Goal: Information Seeking & Learning: Learn about a topic

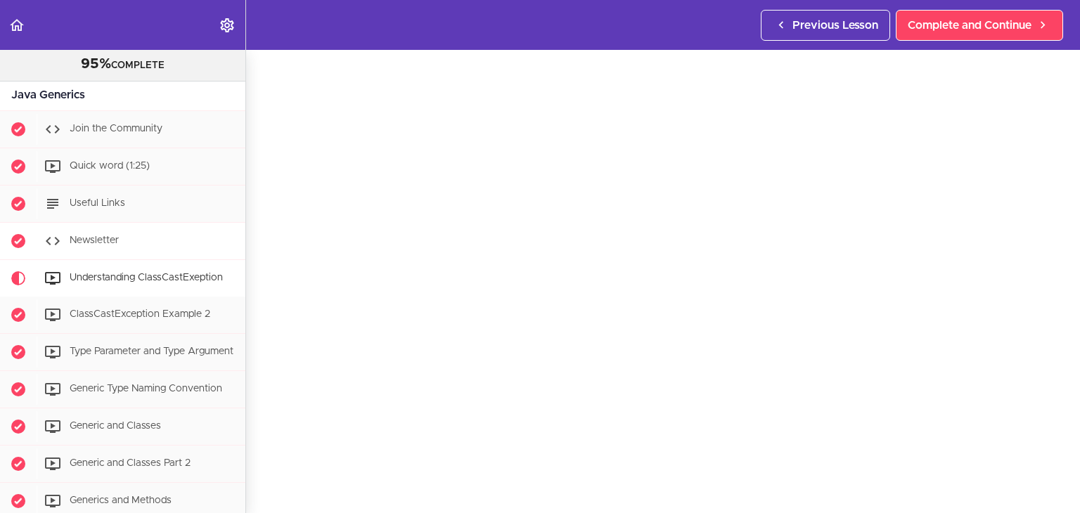
scroll to position [70, 0]
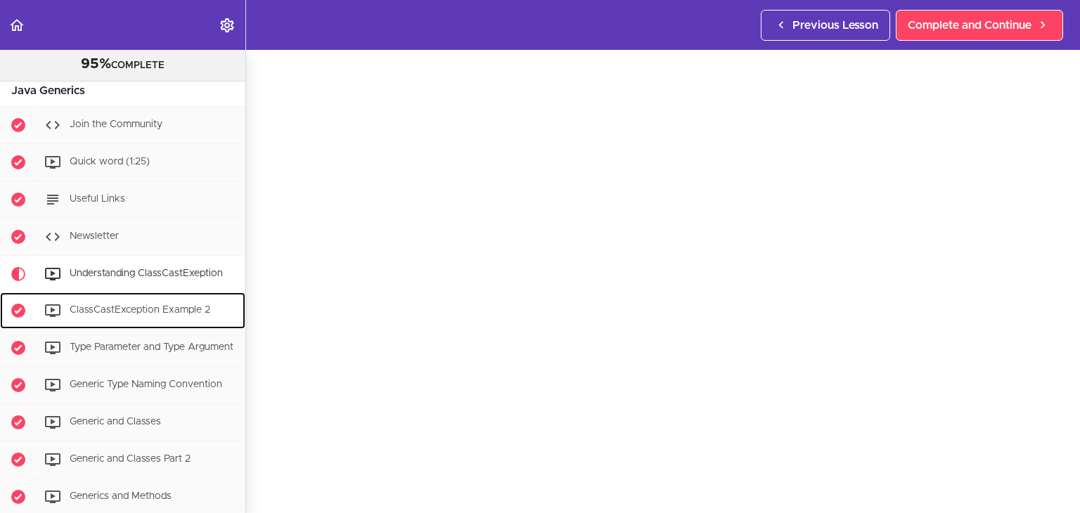
click at [136, 312] on span "ClassCastException Example 2" at bounding box center [140, 310] width 141 height 10
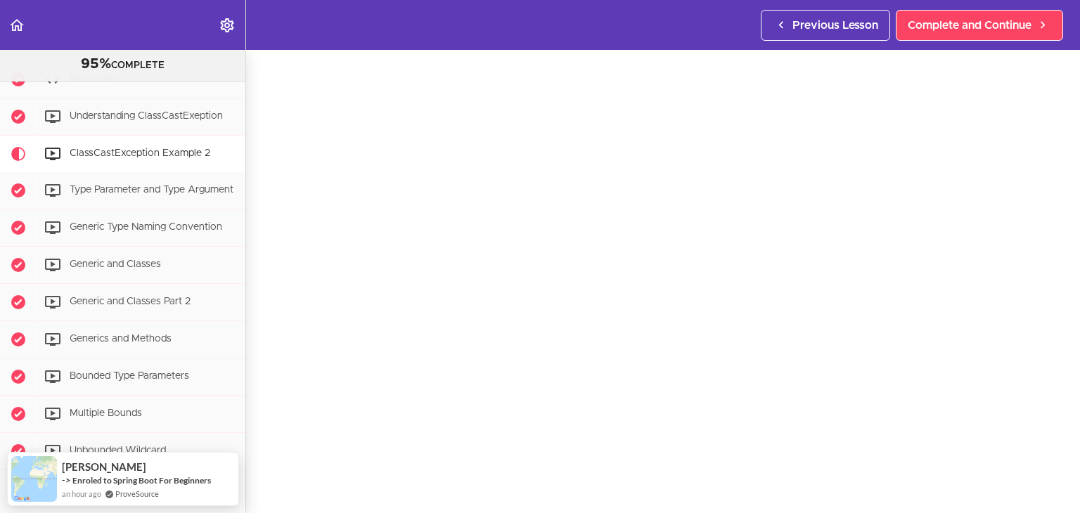
scroll to position [230, 0]
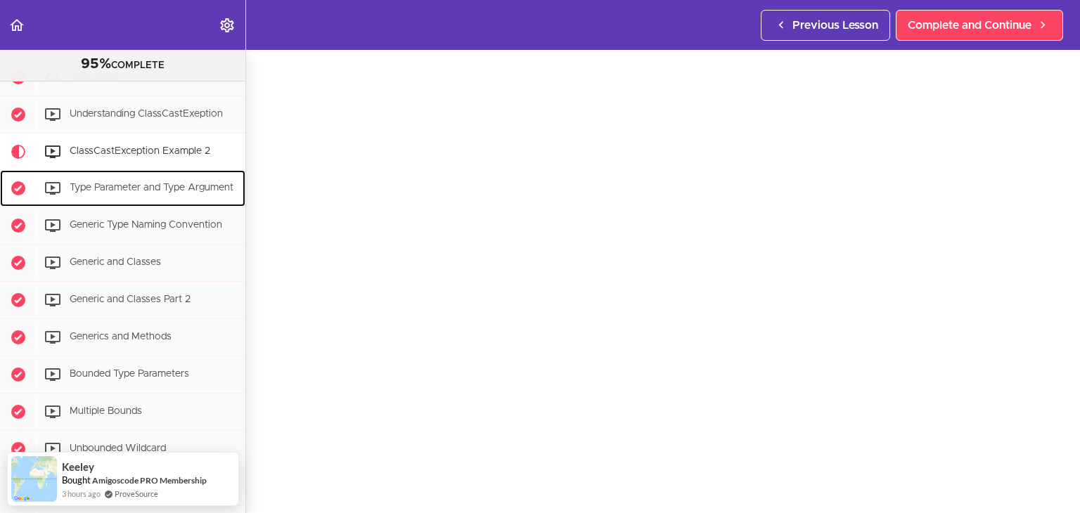
click at [143, 191] on div "Type Parameter and Type Argument" at bounding box center [141, 188] width 209 height 31
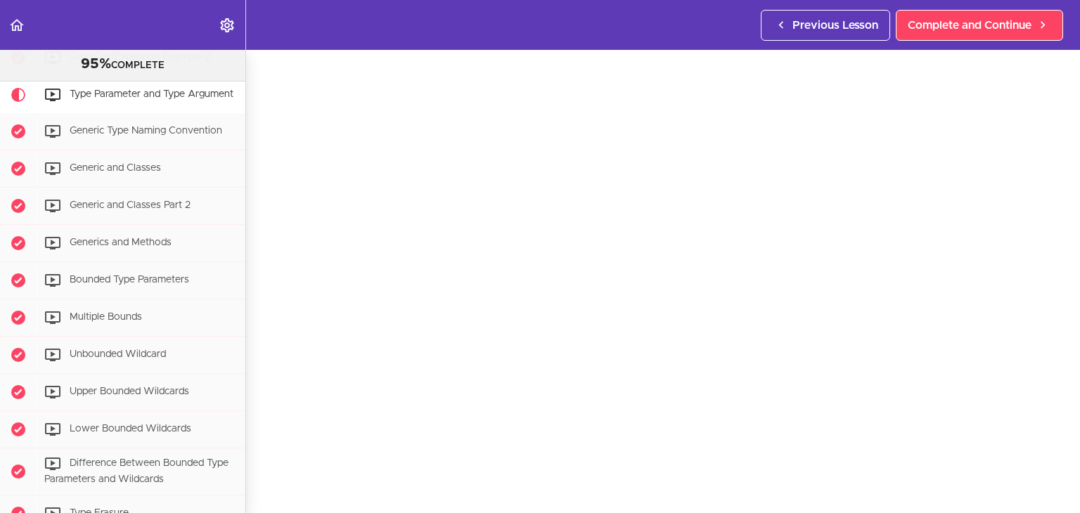
scroll to position [326, 0]
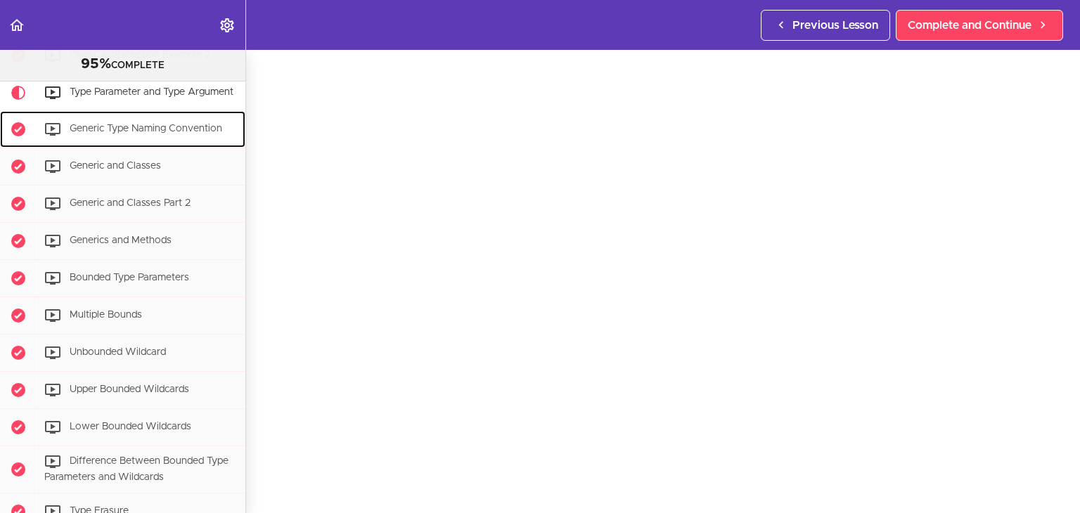
click at [181, 134] on span "Generic Type Naming Convention" at bounding box center [146, 129] width 153 height 10
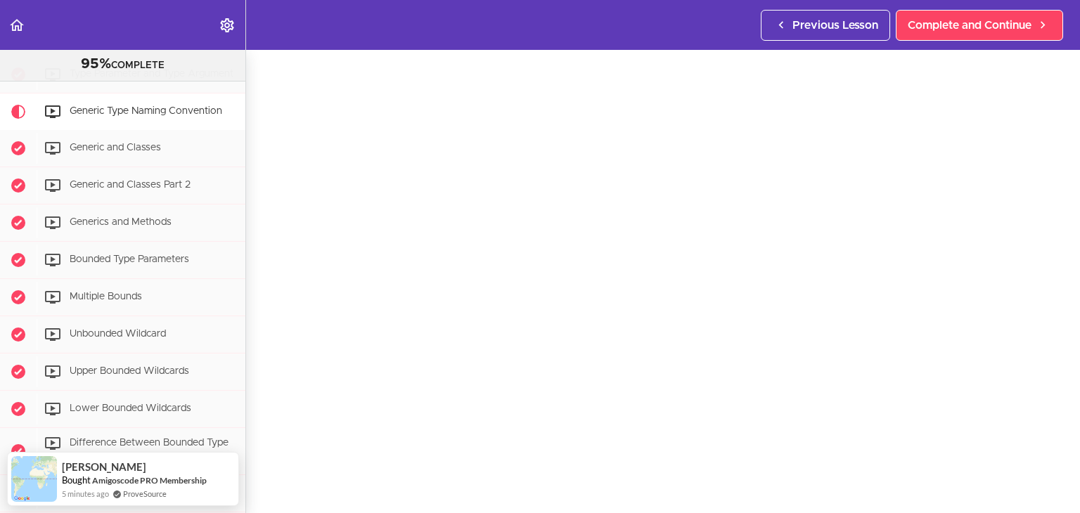
scroll to position [45, 0]
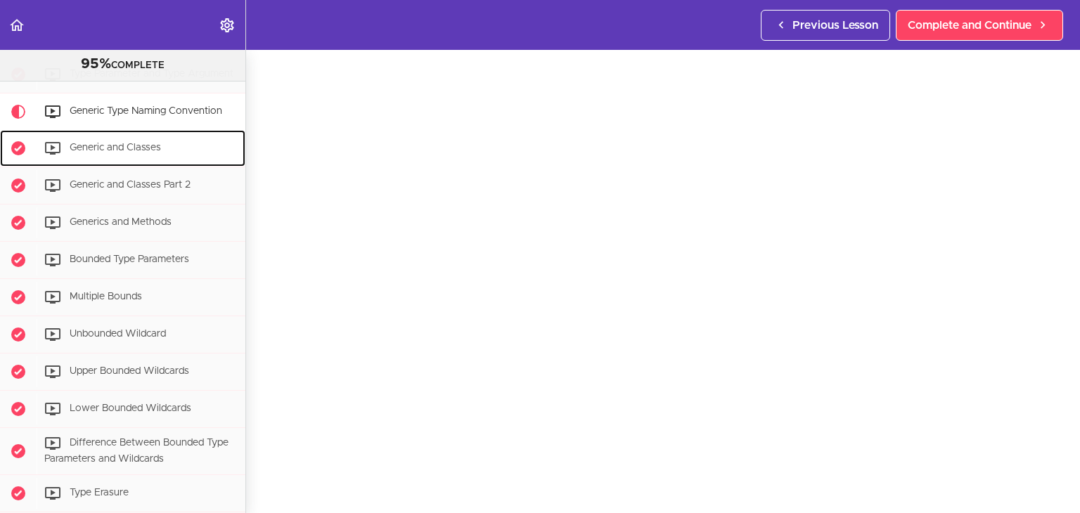
click at [149, 164] on div "Generic and Classes" at bounding box center [141, 148] width 209 height 31
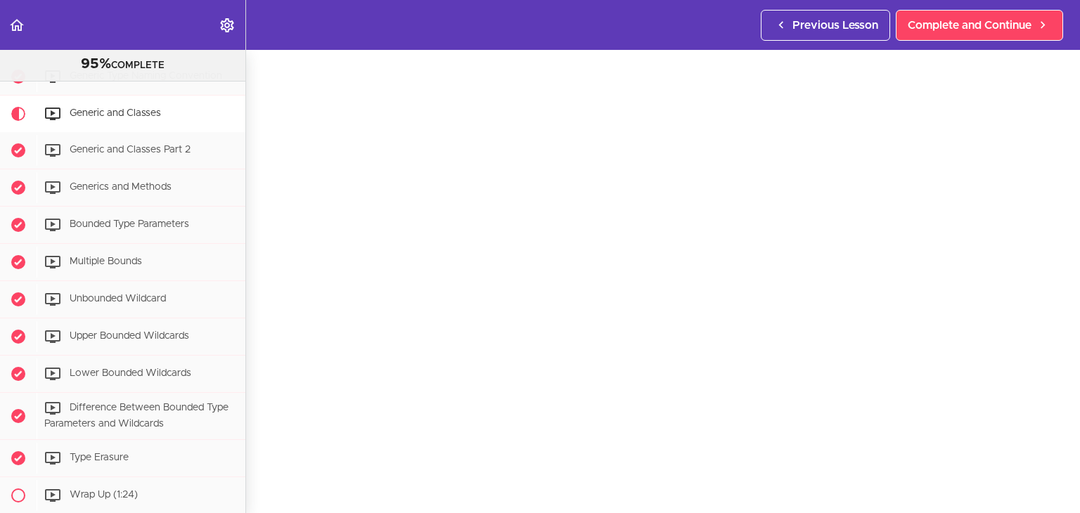
scroll to position [382, 0]
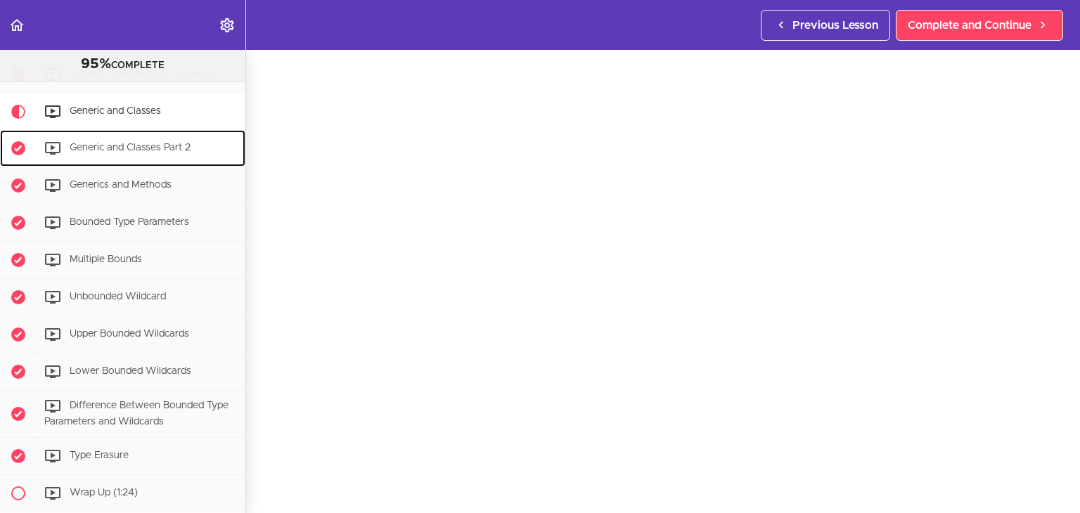
click at [166, 164] on div "Generic and Classes Part 2" at bounding box center [141, 148] width 209 height 31
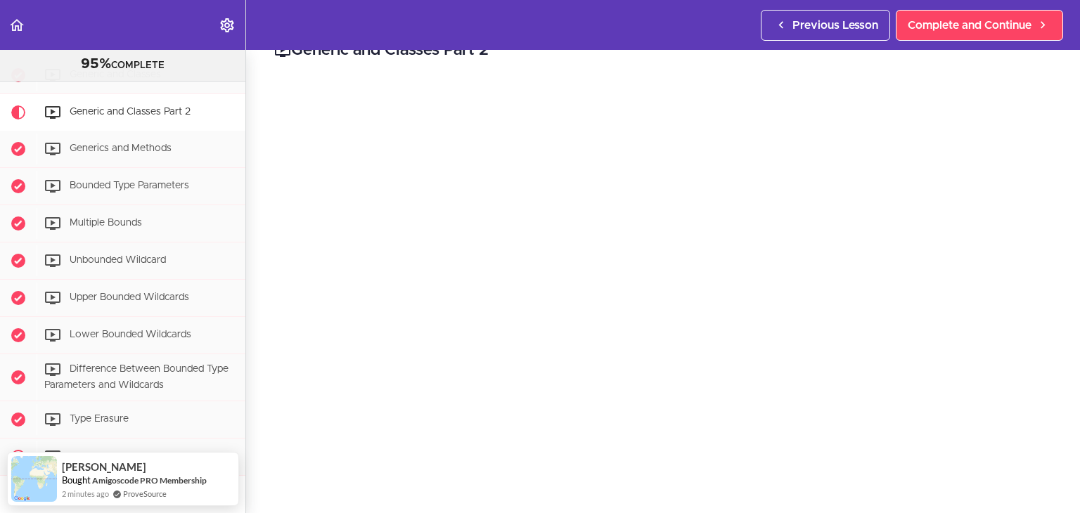
scroll to position [49, 0]
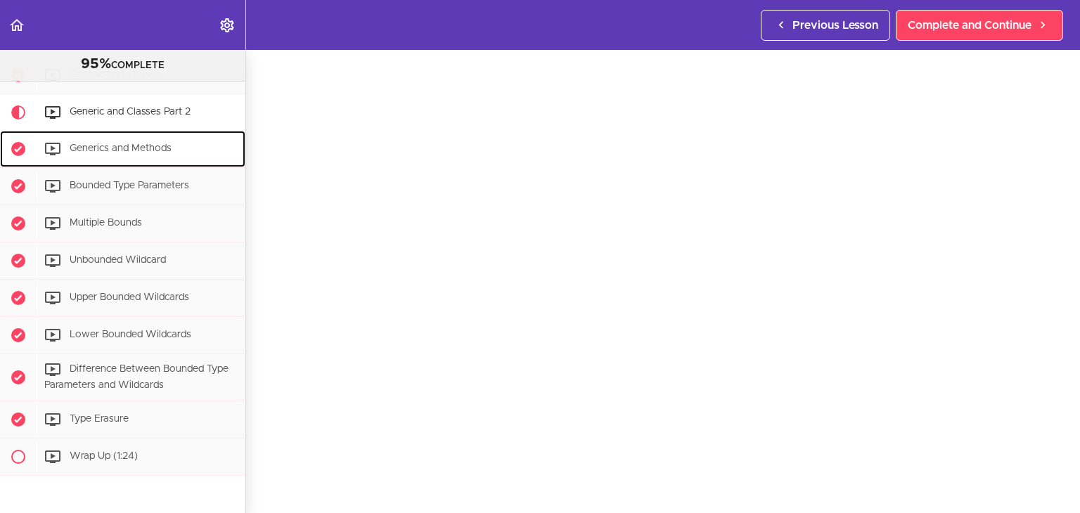
click at [156, 162] on div "Generics and Methods" at bounding box center [141, 149] width 209 height 31
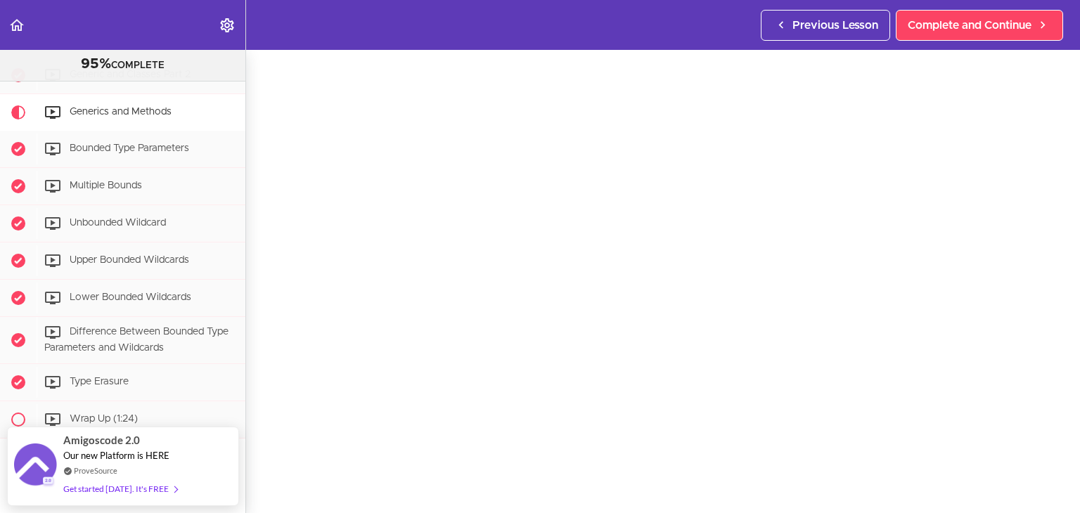
scroll to position [39, 0]
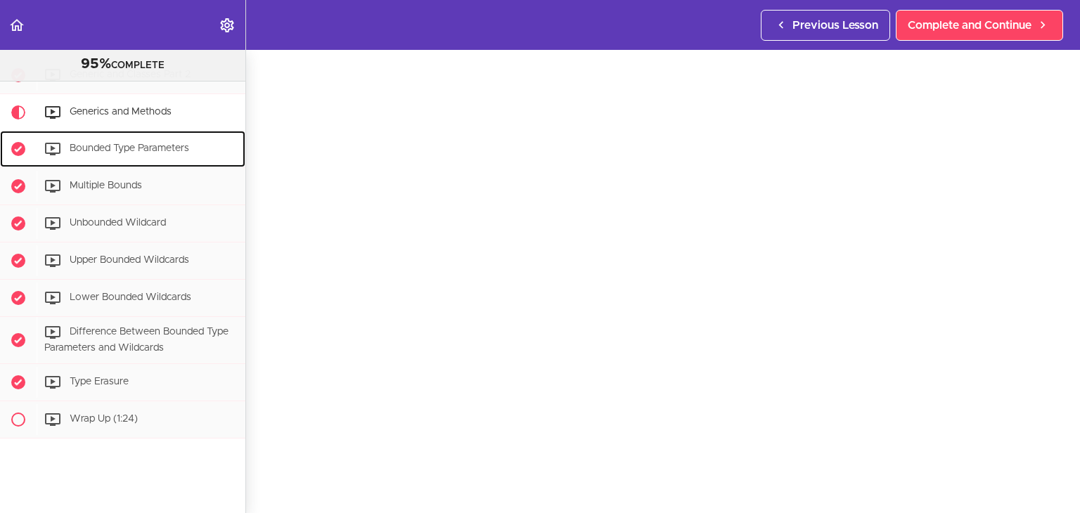
click at [202, 158] on div "Bounded Type Parameters" at bounding box center [141, 149] width 209 height 31
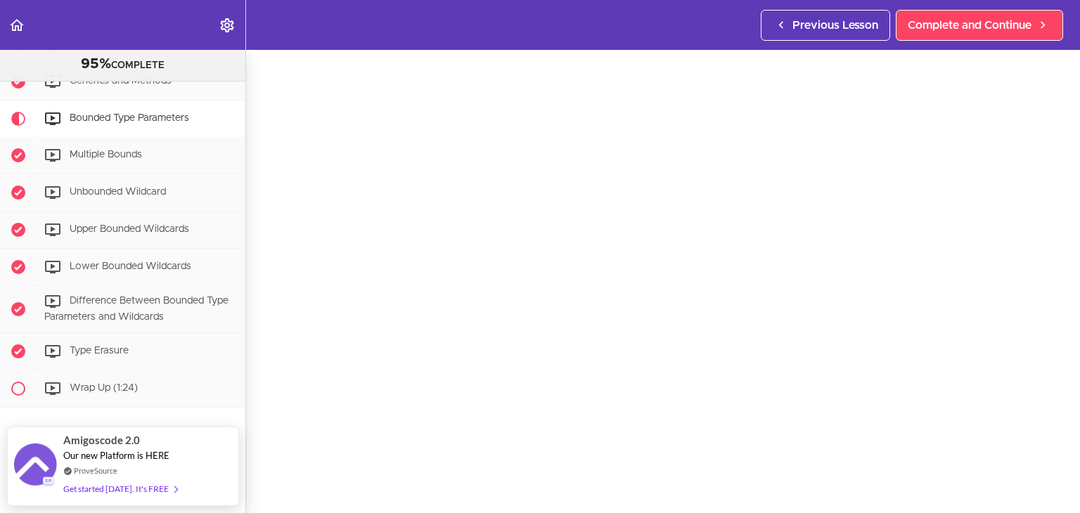
scroll to position [51, 0]
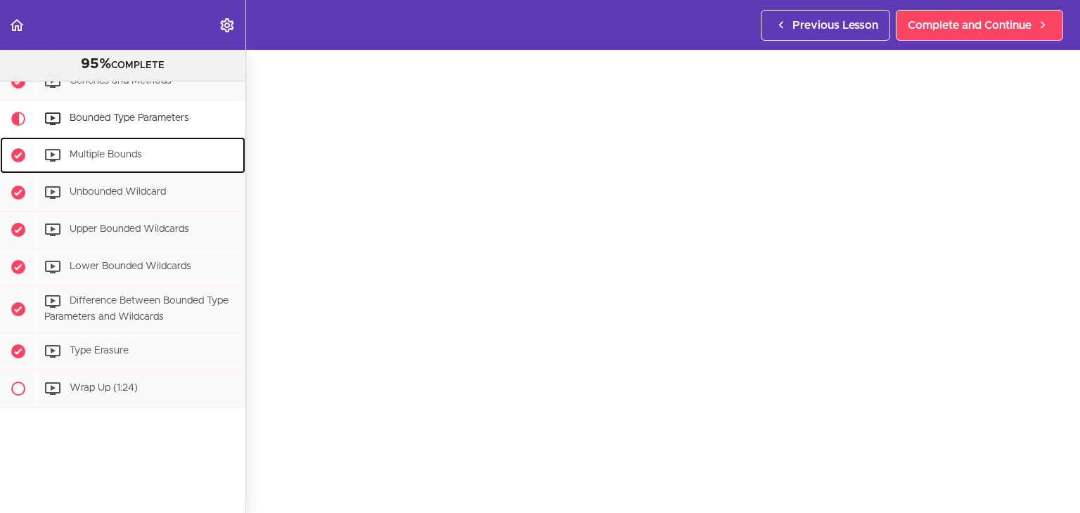
click at [174, 163] on div "Multiple Bounds" at bounding box center [141, 155] width 209 height 31
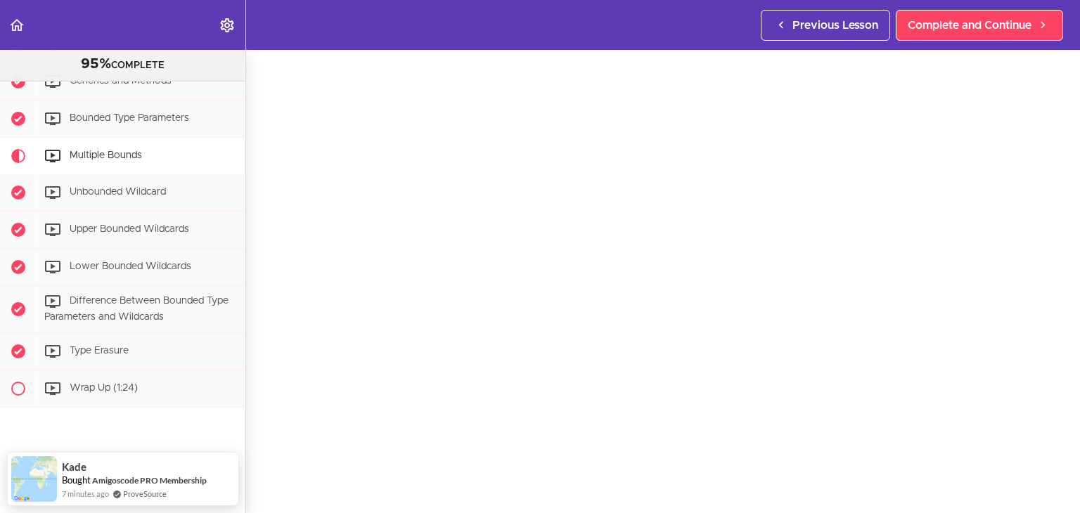
scroll to position [51, 0]
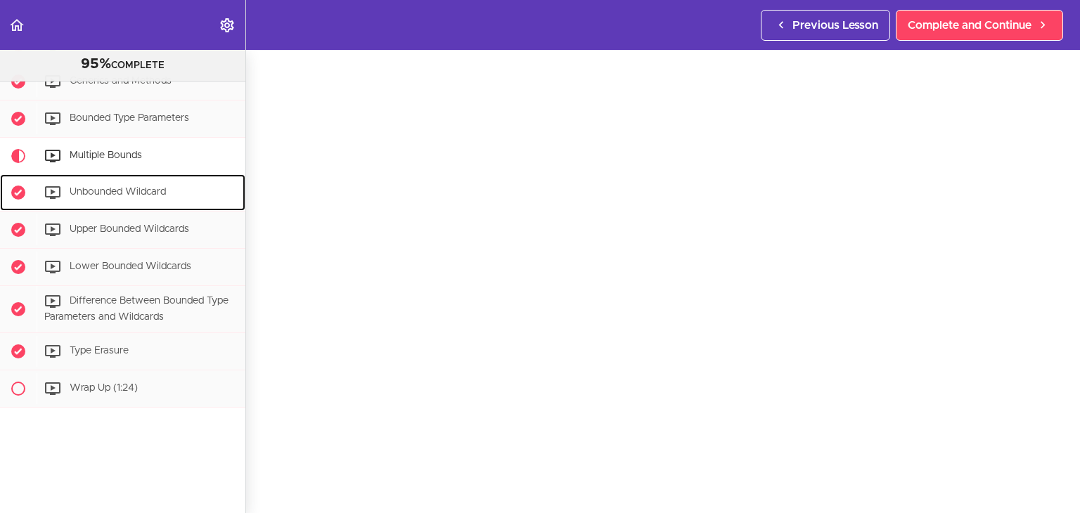
click at [92, 187] on span "Unbounded Wildcard" at bounding box center [118, 192] width 96 height 10
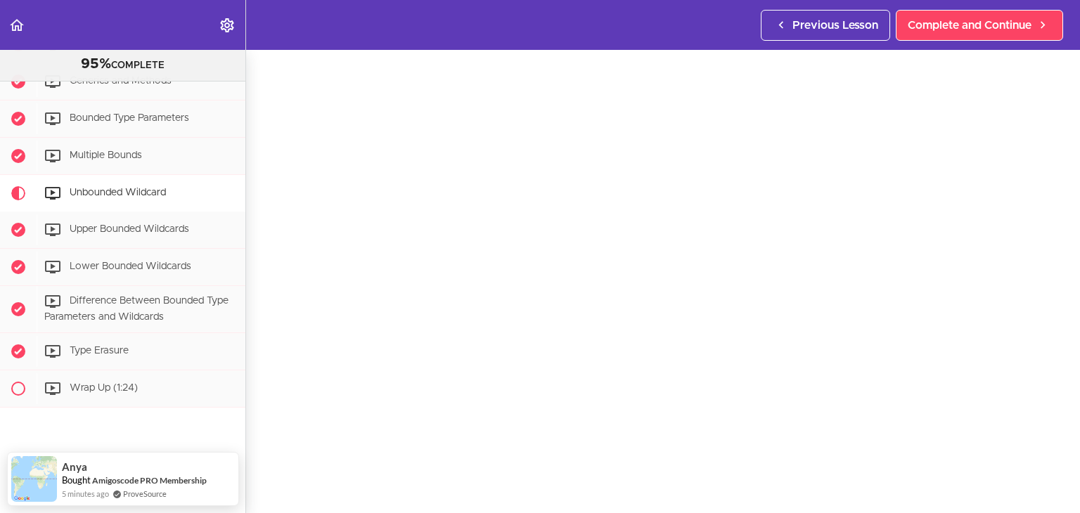
scroll to position [51, 0]
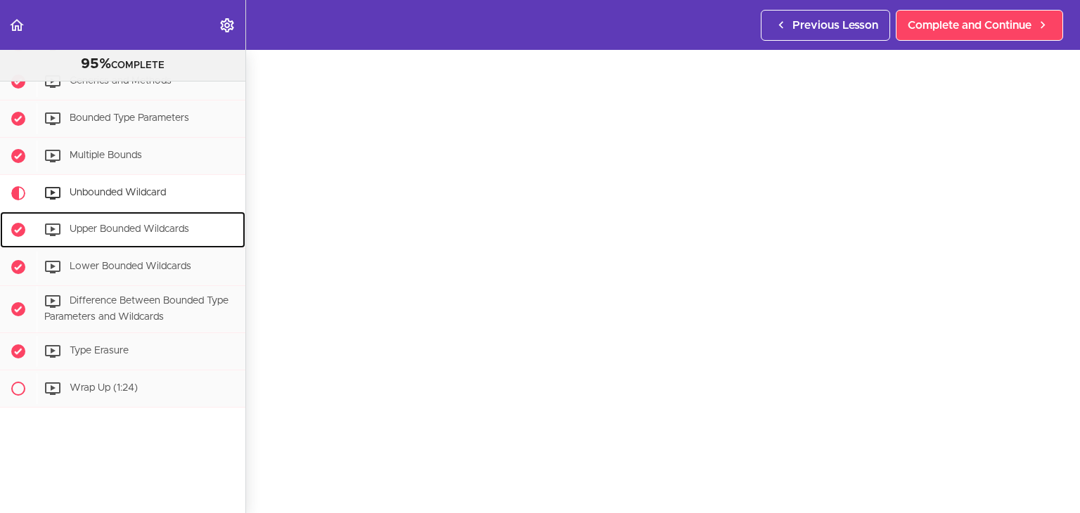
click at [143, 224] on span "Upper Bounded Wildcards" at bounding box center [130, 229] width 120 height 10
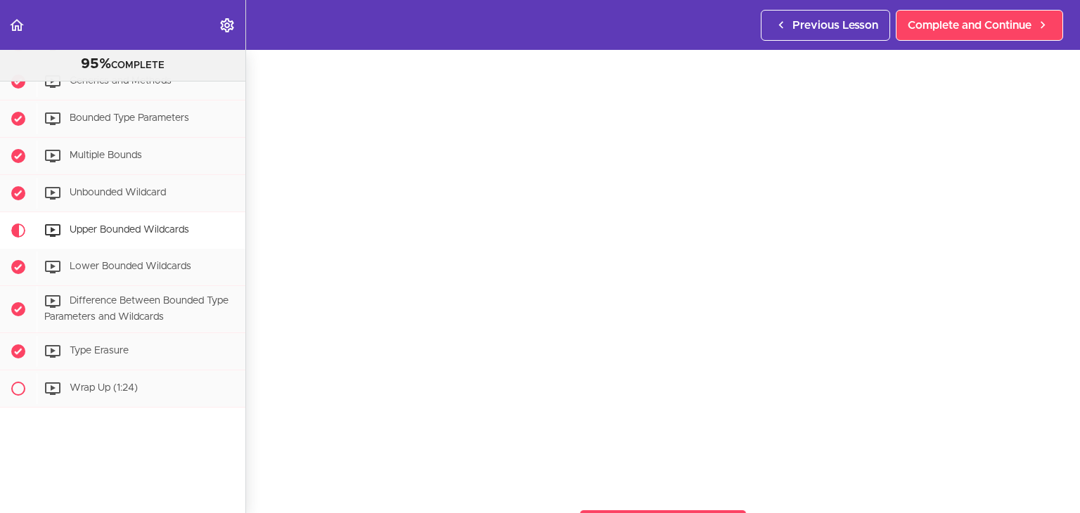
scroll to position [44, 0]
click at [108, 262] on span "Lower Bounded Wildcards" at bounding box center [131, 267] width 122 height 10
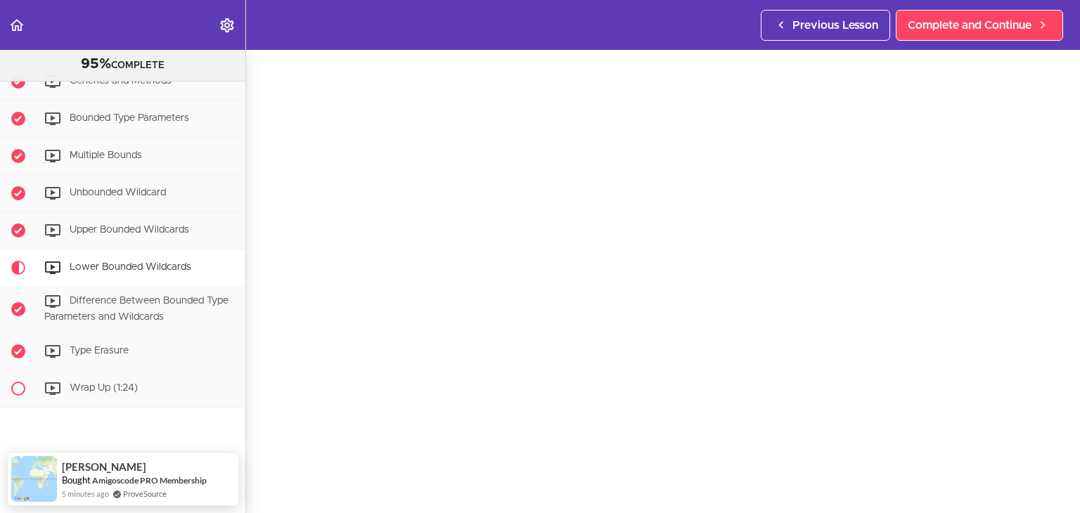
scroll to position [43, 0]
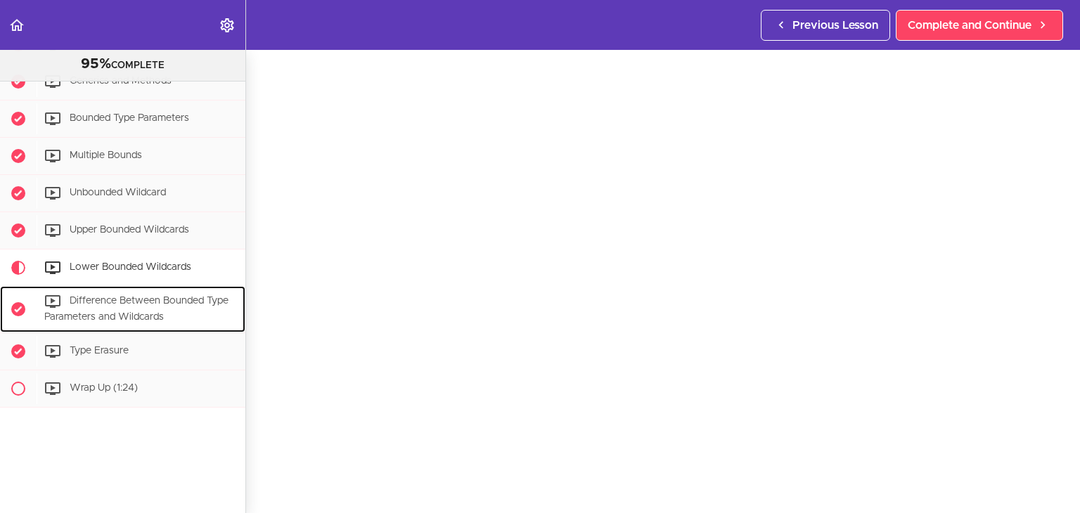
click at [162, 296] on span "Difference Between Bounded Type Parameters and Wildcards" at bounding box center [136, 309] width 184 height 26
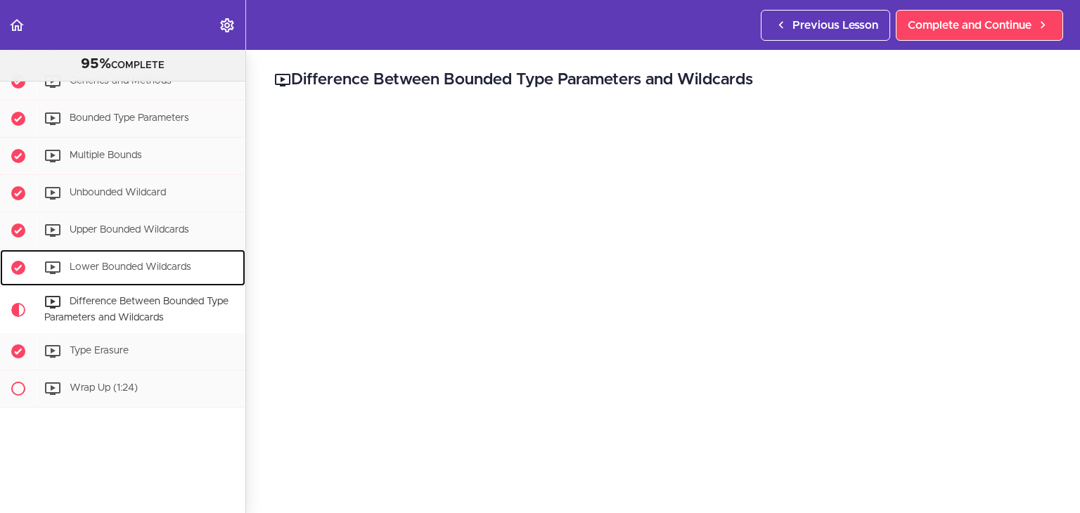
click at [168, 262] on span "Lower Bounded Wildcards" at bounding box center [131, 267] width 122 height 10
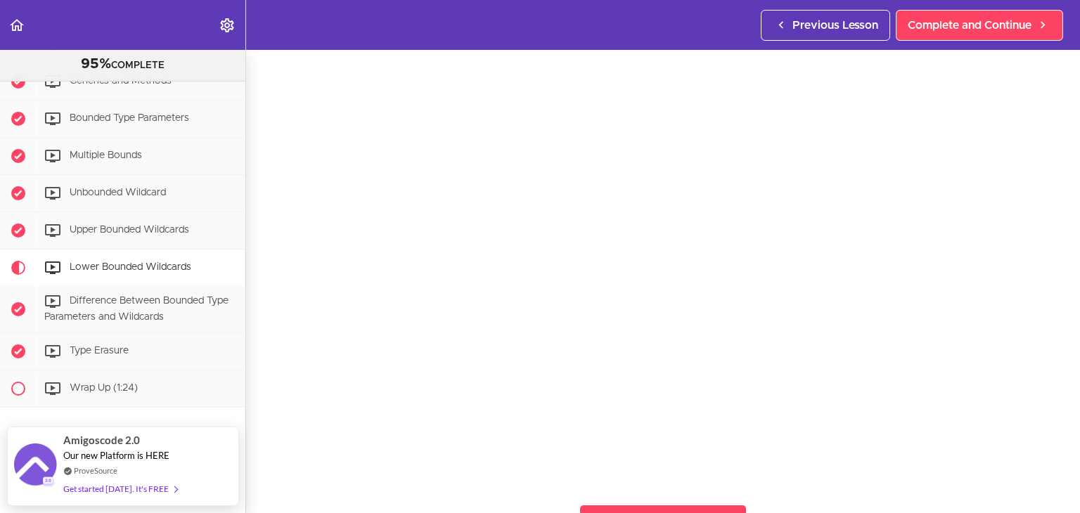
scroll to position [70, 0]
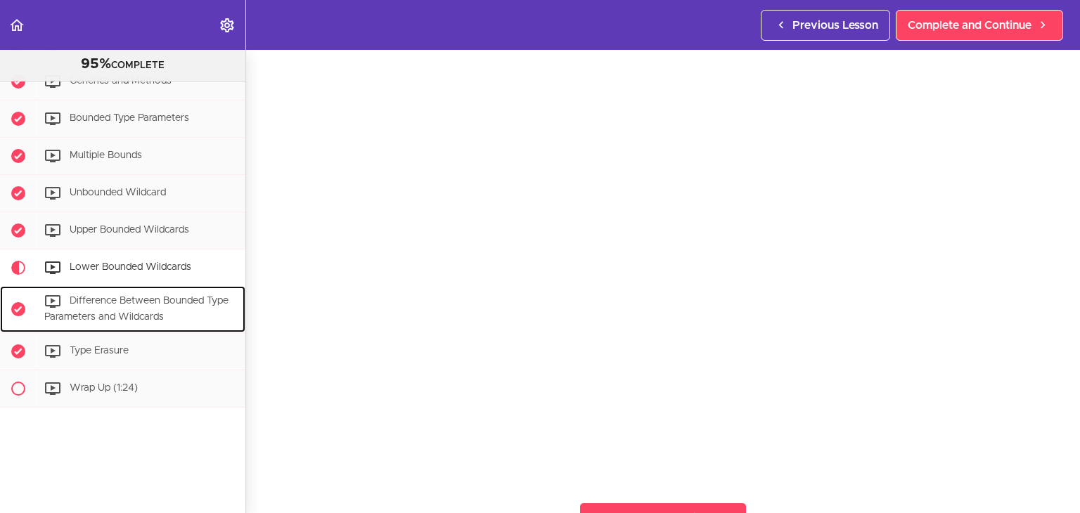
click at [159, 301] on div "Difference Between Bounded Type Parameters and Wildcards" at bounding box center [141, 309] width 209 height 46
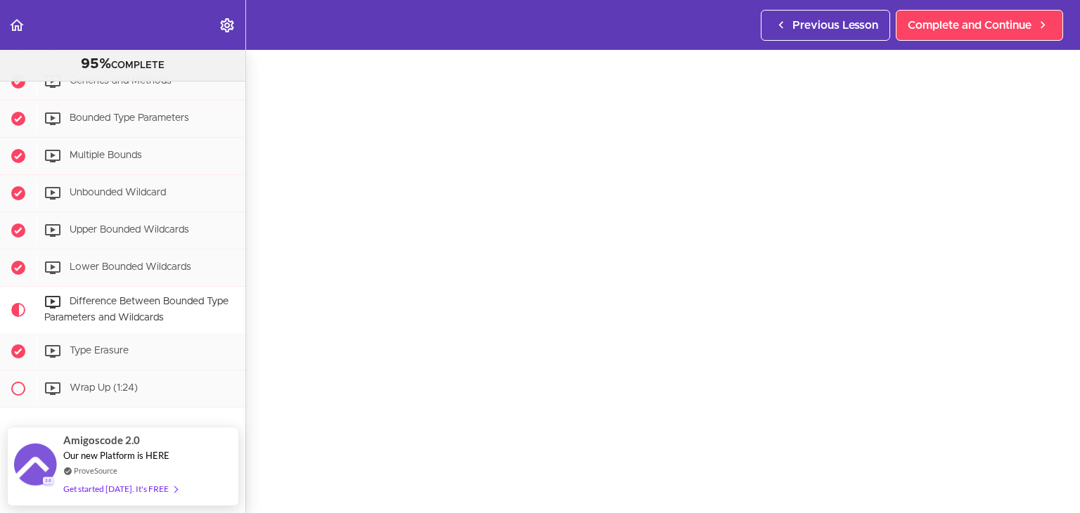
scroll to position [48, 0]
click at [148, 262] on span "Lower Bounded Wildcards" at bounding box center [131, 267] width 122 height 10
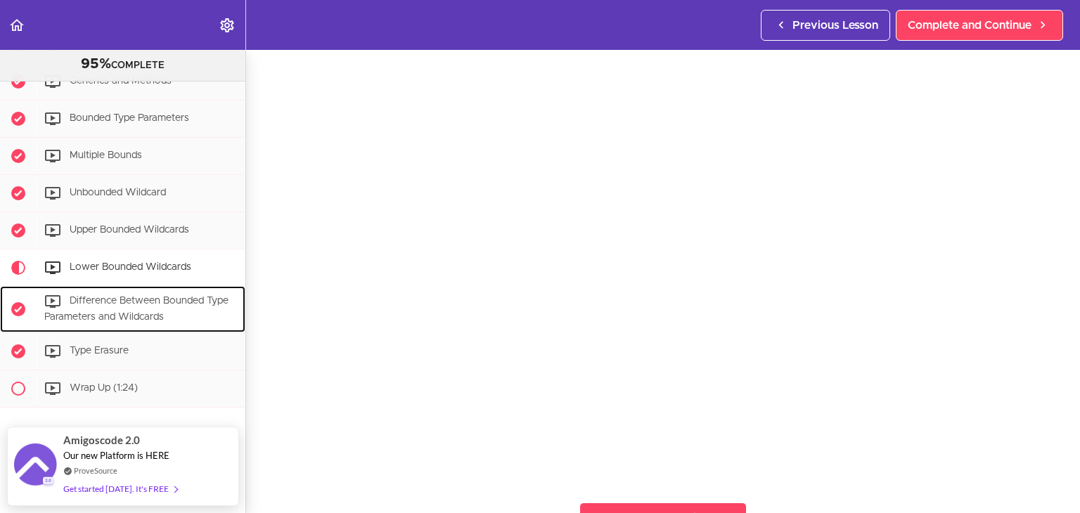
click at [96, 296] on span "Difference Between Bounded Type Parameters and Wildcards" at bounding box center [136, 309] width 184 height 26
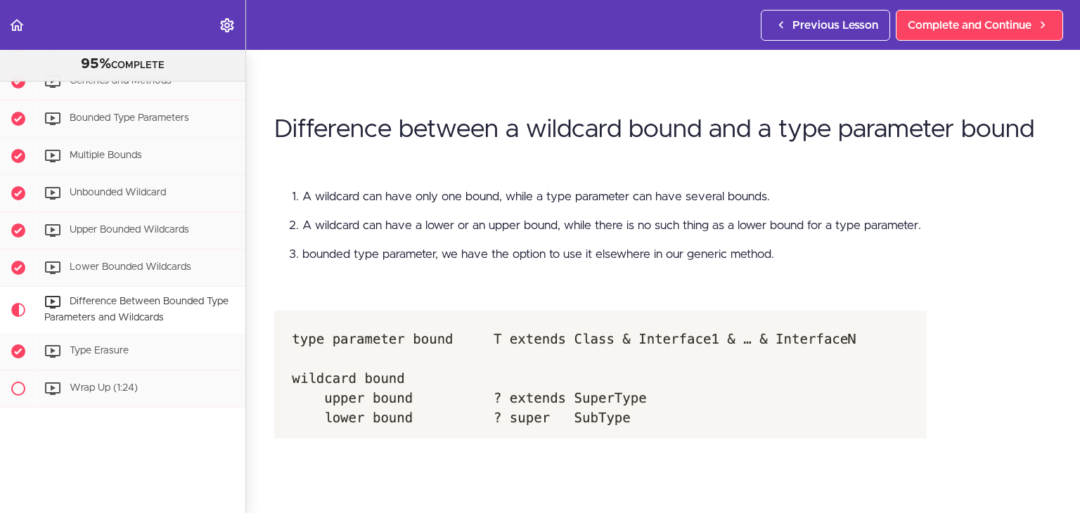
scroll to position [492, 0]
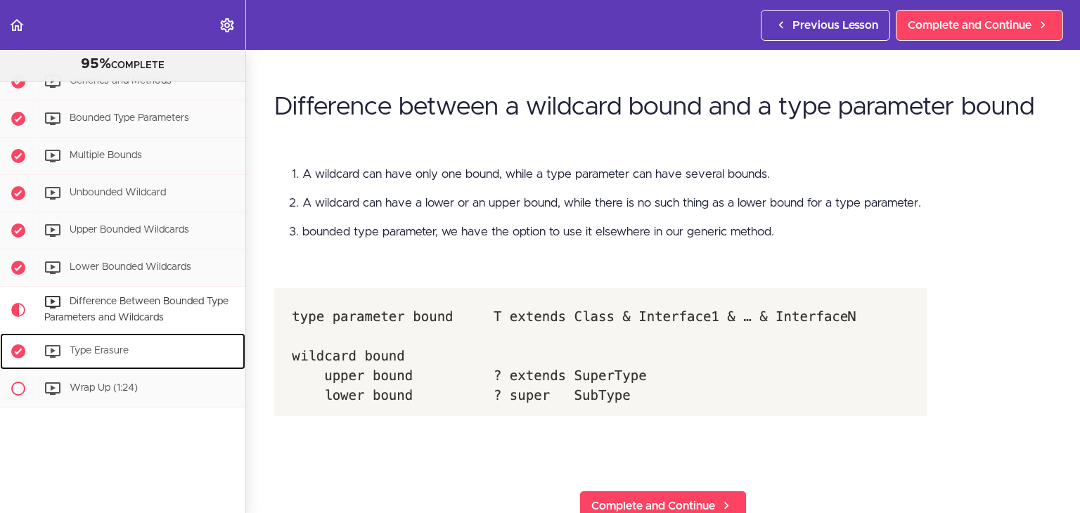
click at [112, 358] on link "Type Erasure" at bounding box center [122, 351] width 245 height 37
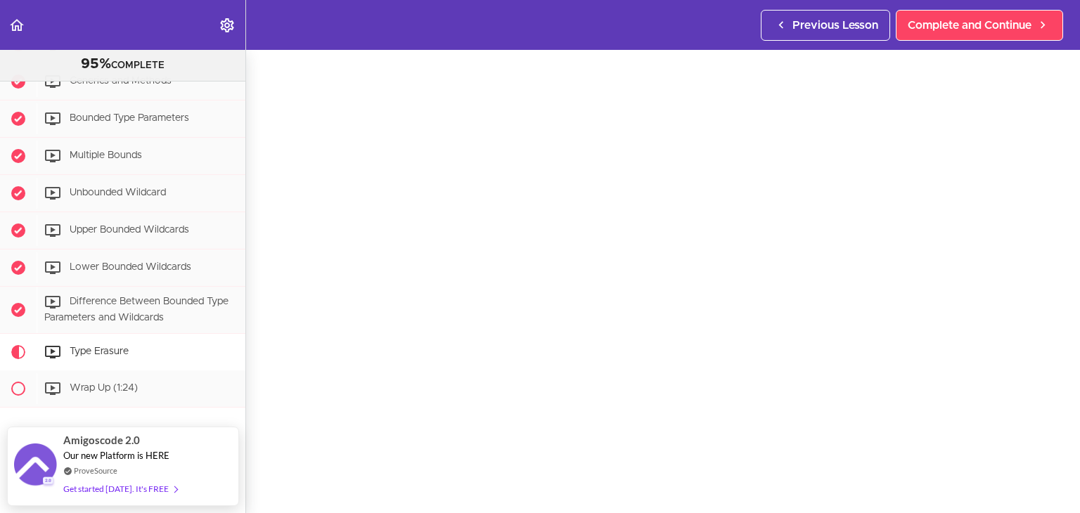
scroll to position [46, 0]
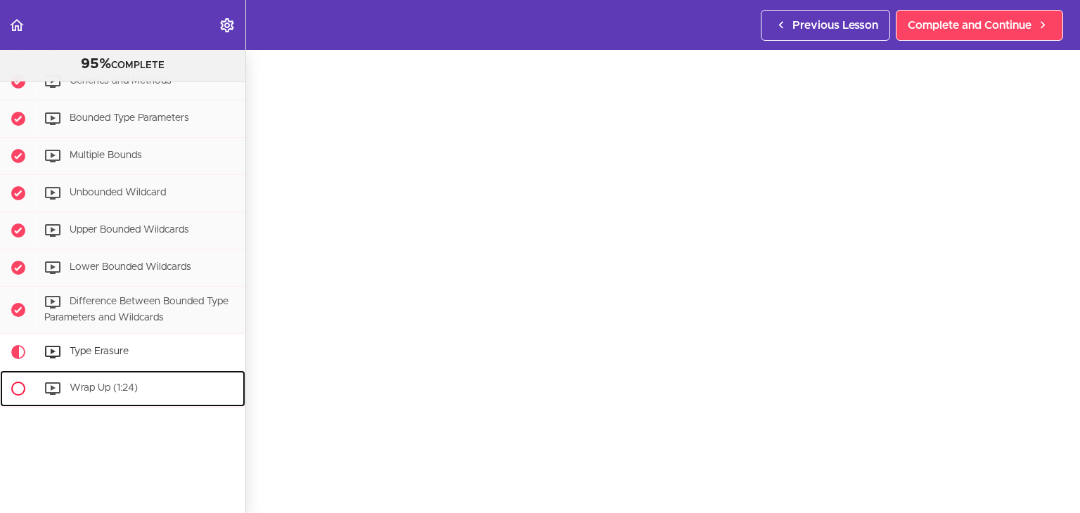
click at [104, 383] on span "Wrap Up (1:24)" at bounding box center [104, 388] width 68 height 10
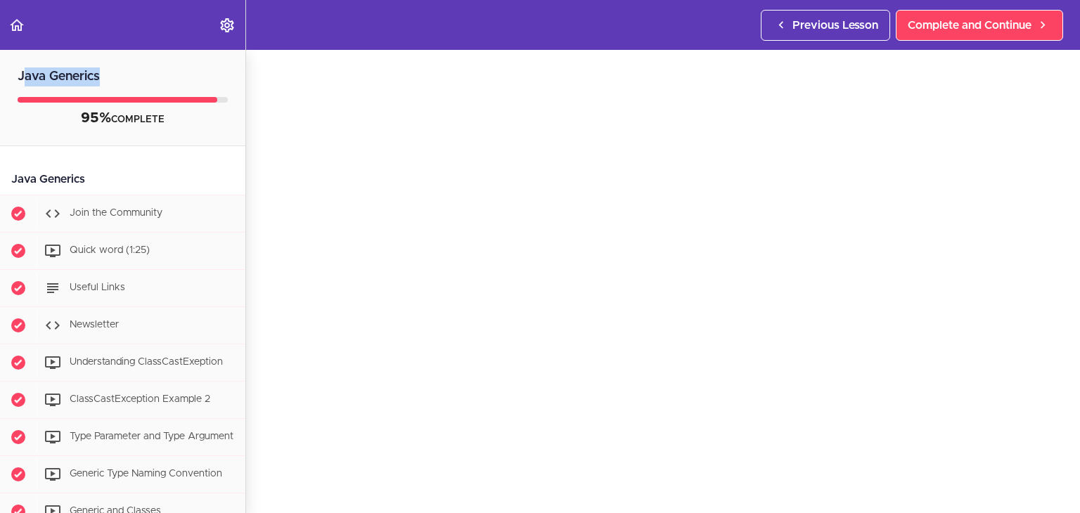
drag, startPoint x: 116, startPoint y: 70, endPoint x: 23, endPoint y: 71, distance: 92.8
click at [23, 71] on h2 "Java Generics" at bounding box center [122, 68] width 245 height 37
click at [89, 74] on h2 "Java Generics" at bounding box center [122, 68] width 245 height 37
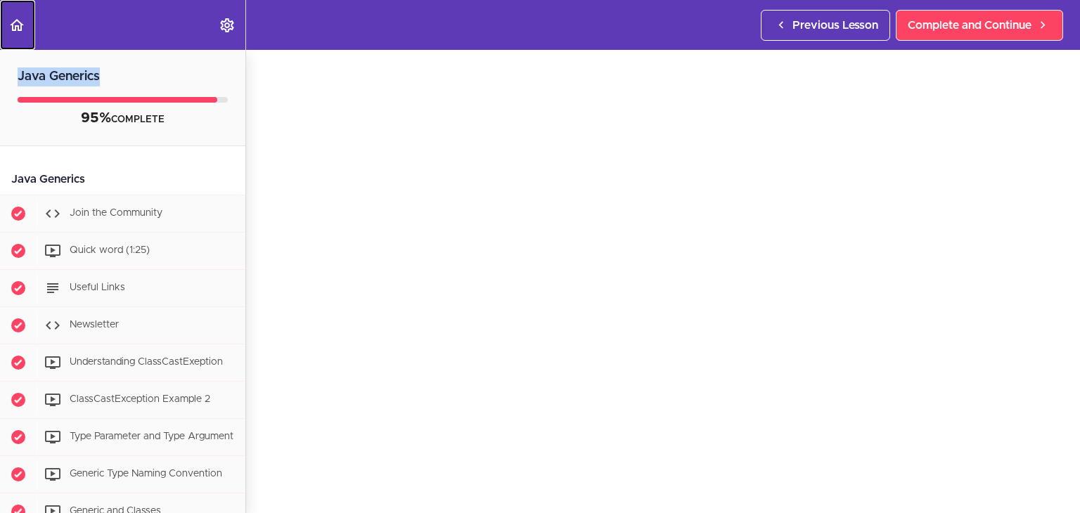
click at [20, 13] on link "Back to course curriculum" at bounding box center [17, 25] width 35 height 50
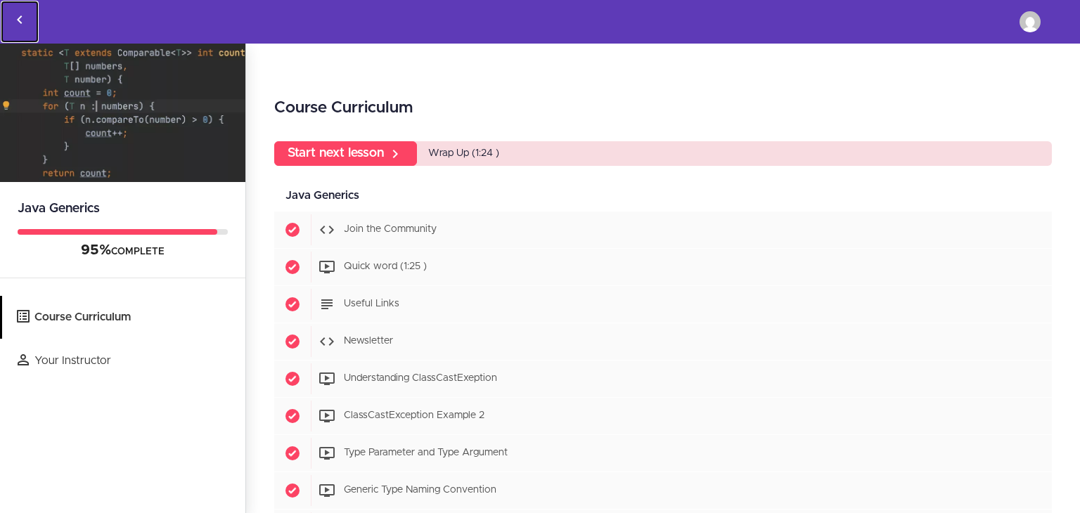
click at [19, 21] on use "Back to courses" at bounding box center [19, 19] width 5 height 8
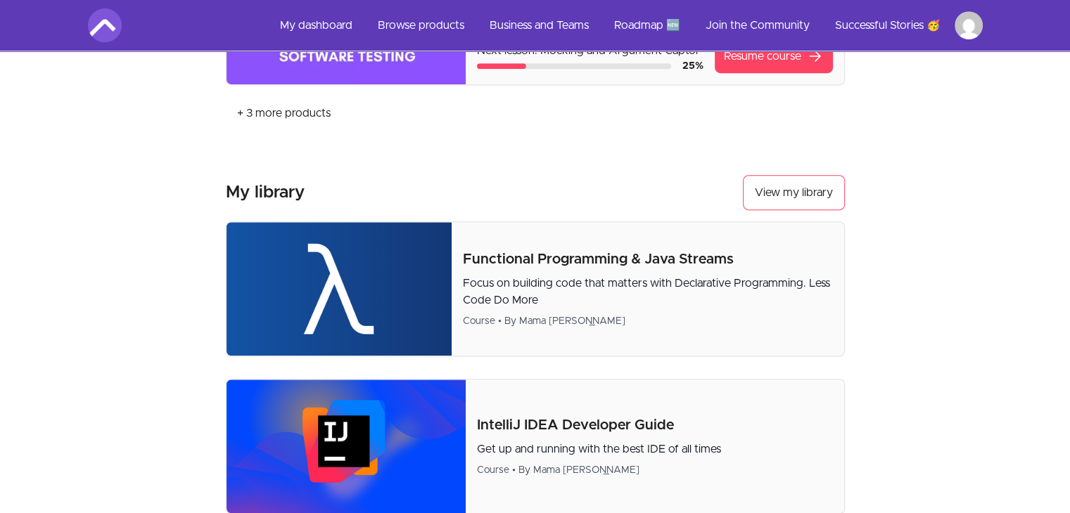
scroll to position [633, 0]
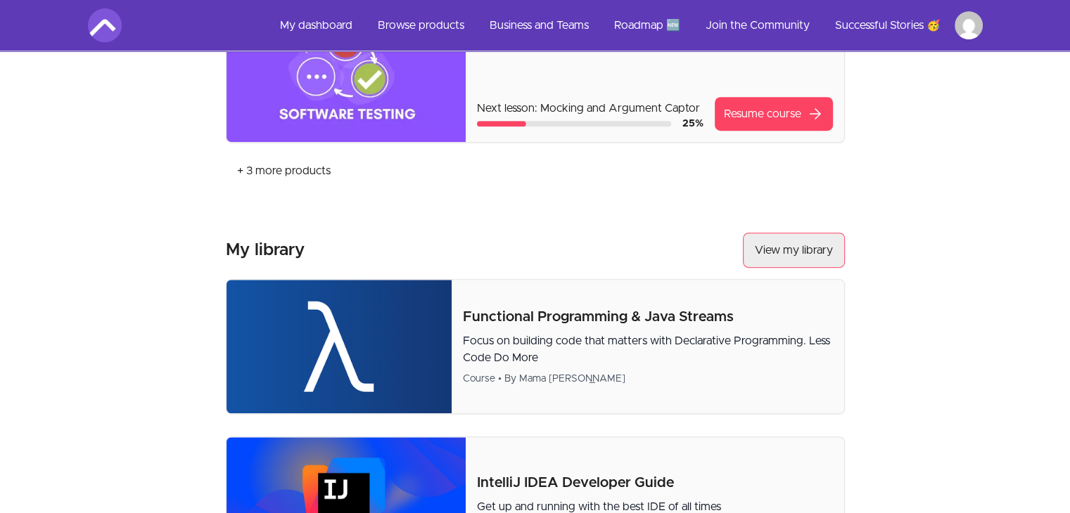
click at [795, 250] on link "View my library" at bounding box center [794, 250] width 102 height 35
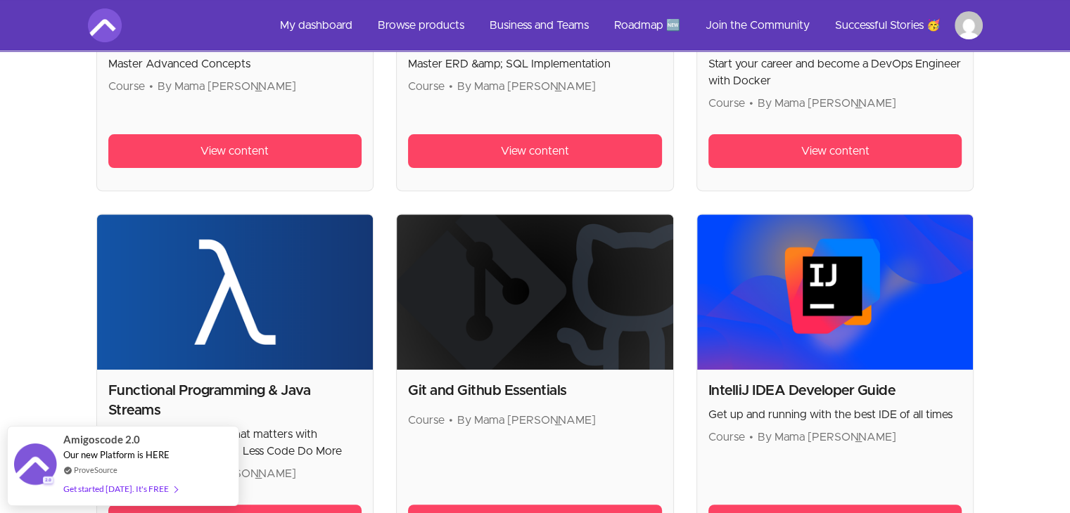
scroll to position [774, 0]
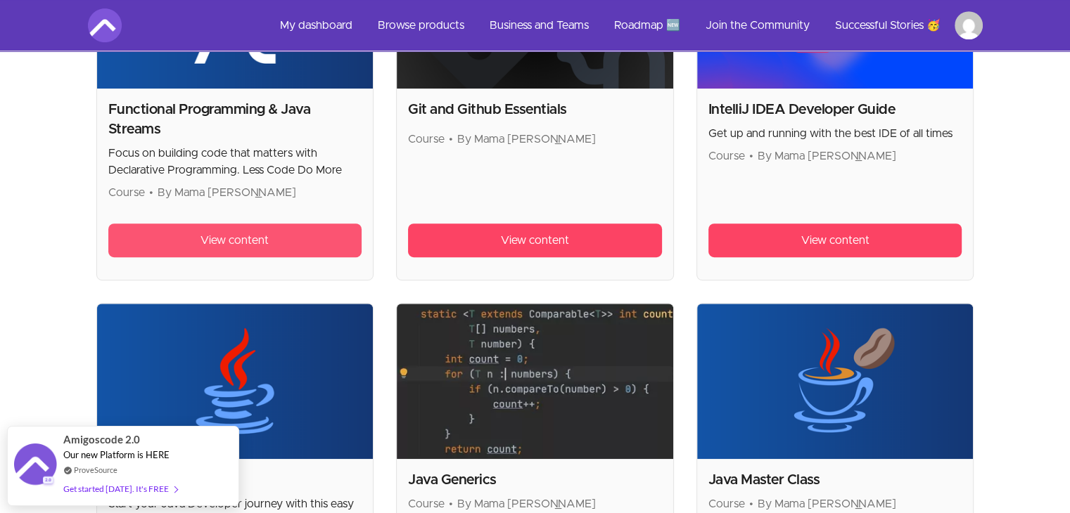
click at [224, 251] on link "View content" at bounding box center [235, 241] width 254 height 34
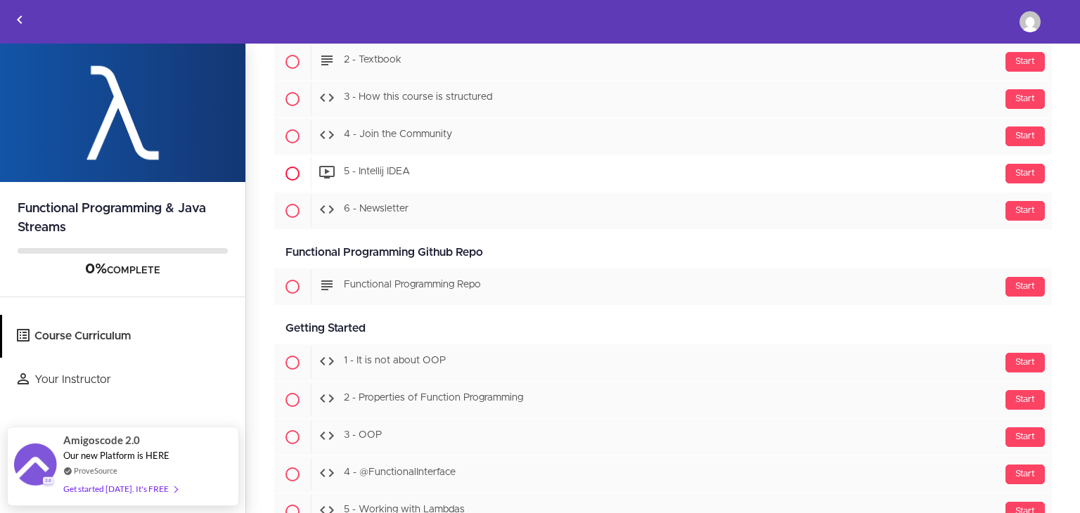
scroll to position [211, 0]
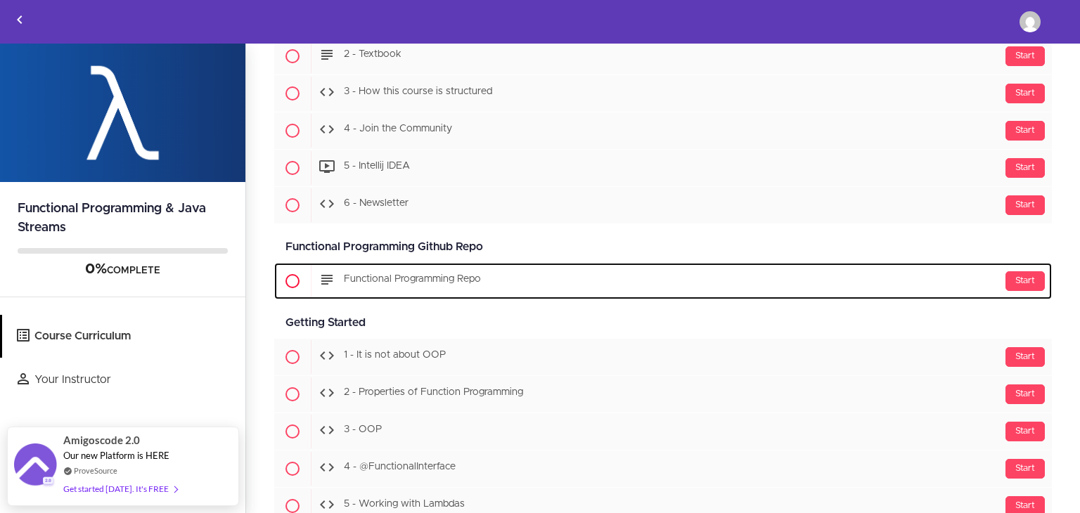
click at [380, 271] on div "Start Functional Programming Repo" at bounding box center [681, 281] width 741 height 34
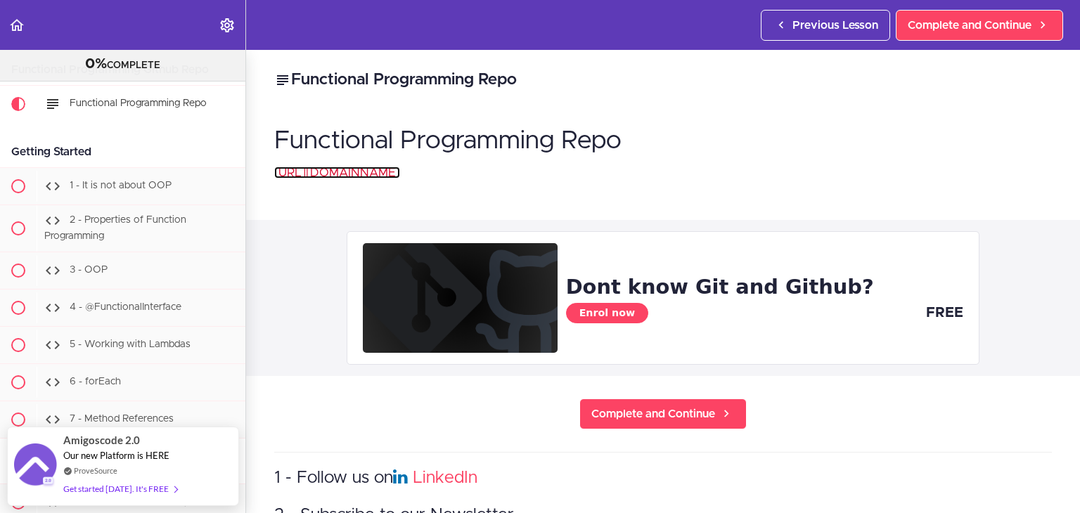
click at [387, 172] on link "[URL][DOMAIN_NAME]" at bounding box center [337, 173] width 126 height 12
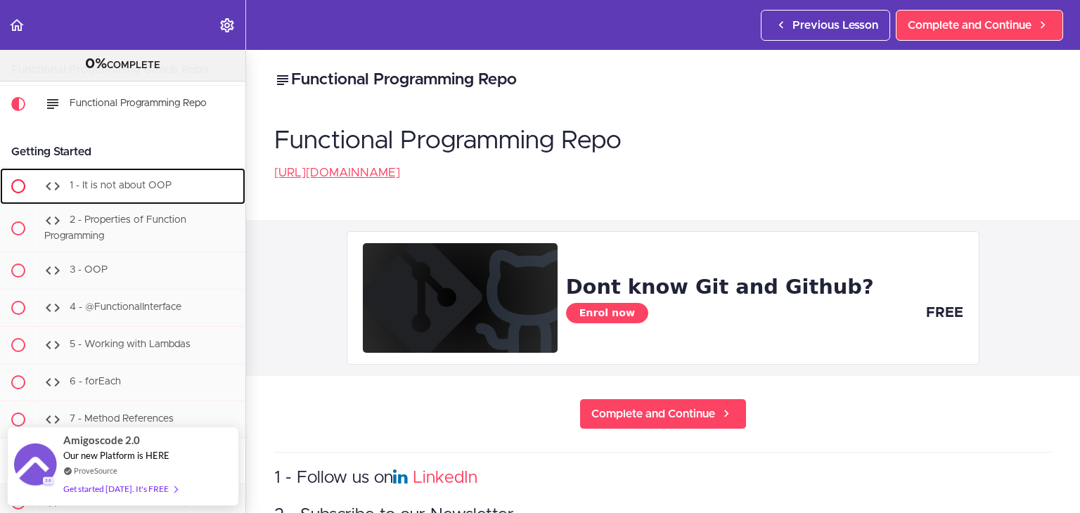
click at [98, 186] on span "1 - It is not about OOP" at bounding box center [121, 186] width 102 height 10
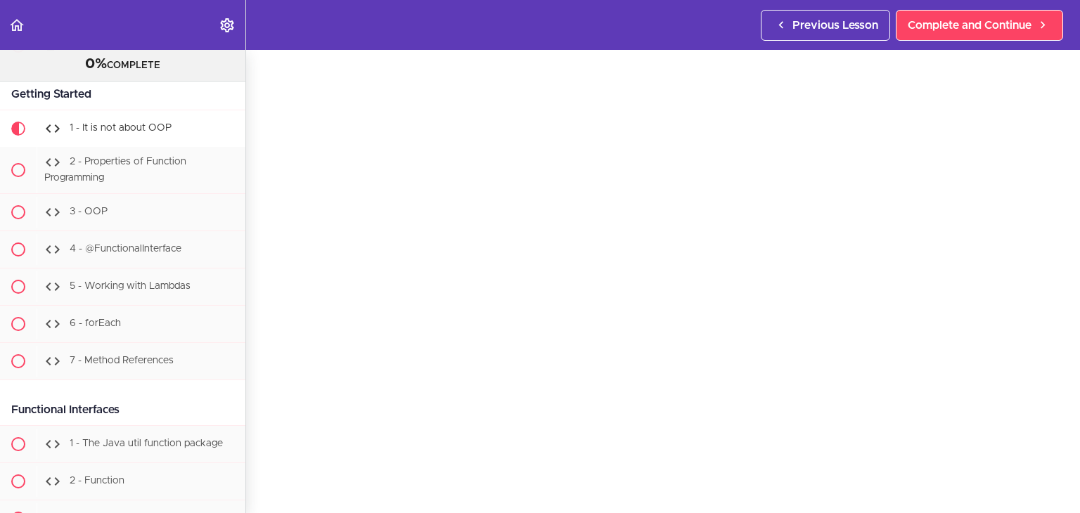
scroll to position [48, 0]
click at [175, 165] on span "2 - Properties of Function Programming" at bounding box center [115, 170] width 142 height 26
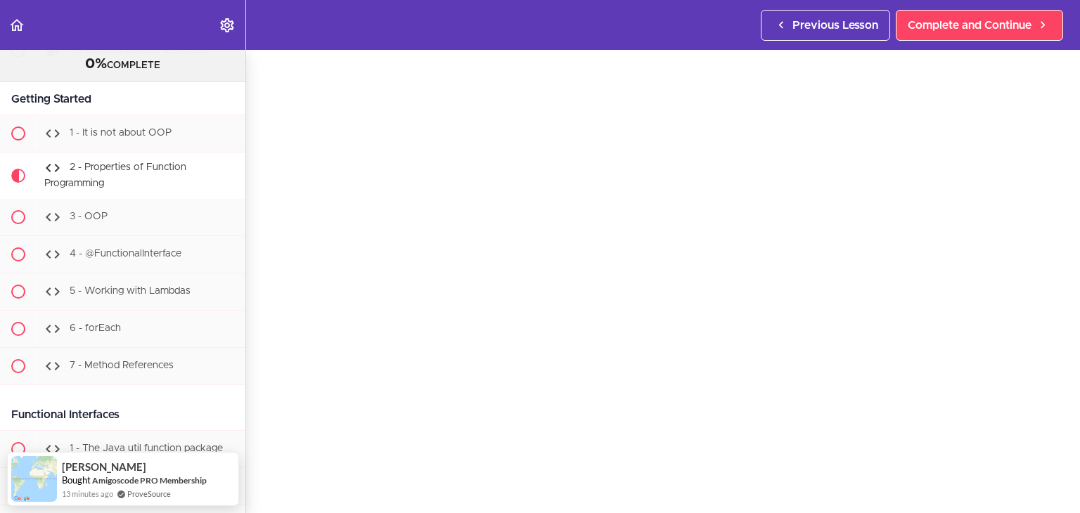
scroll to position [44, 0]
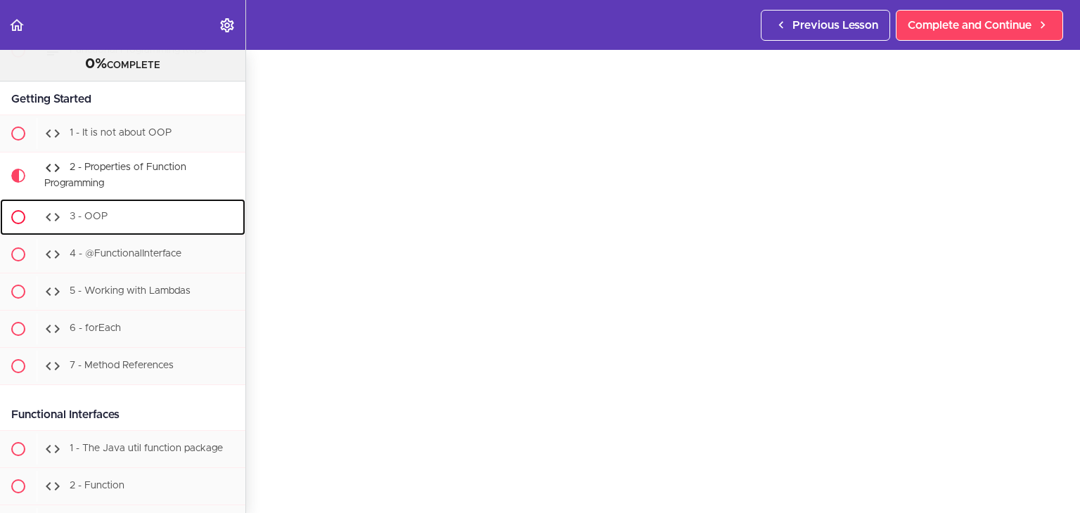
click at [164, 211] on div "3 - OOP" at bounding box center [141, 217] width 209 height 31
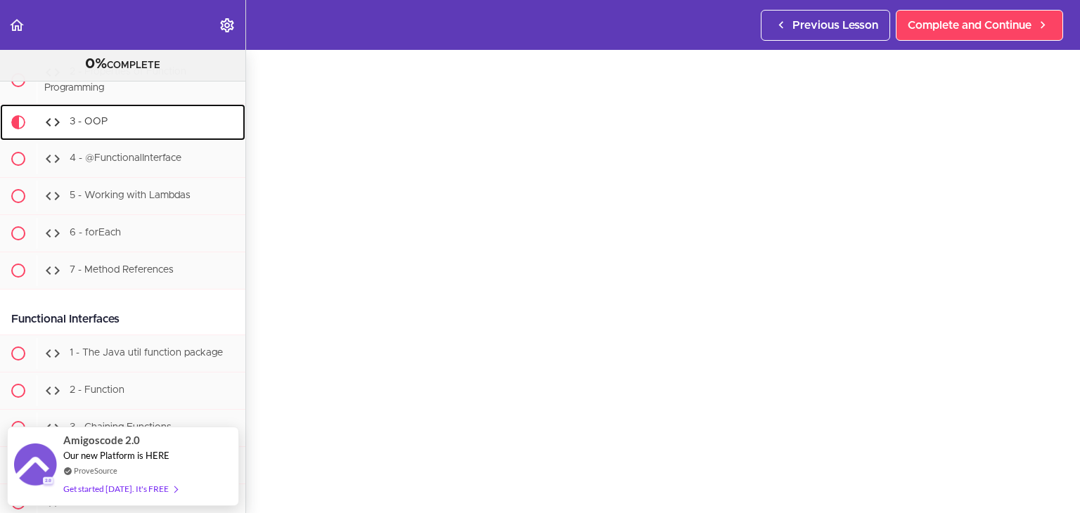
scroll to position [46, 0]
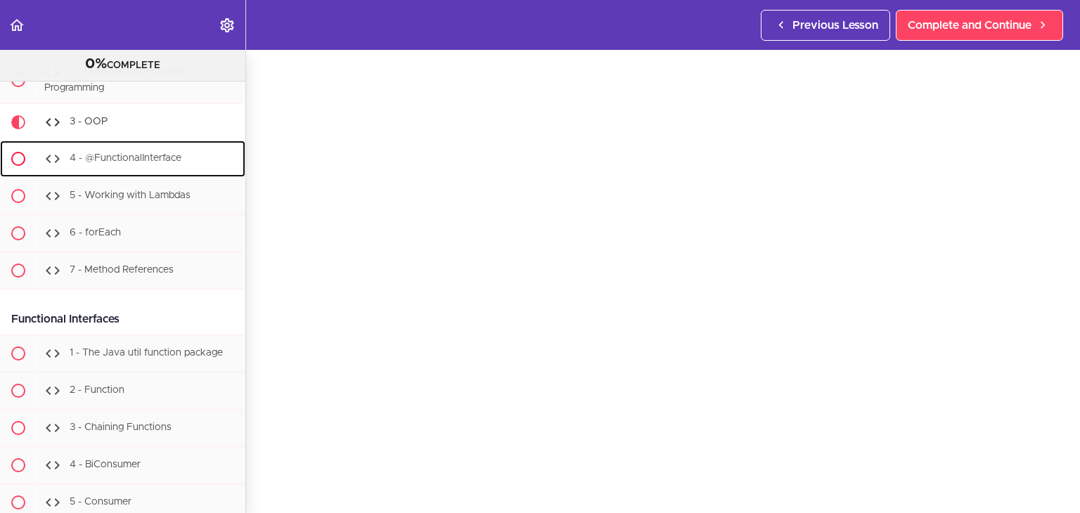
click at [161, 156] on span "4 - @FunctionalInterface" at bounding box center [126, 158] width 112 height 10
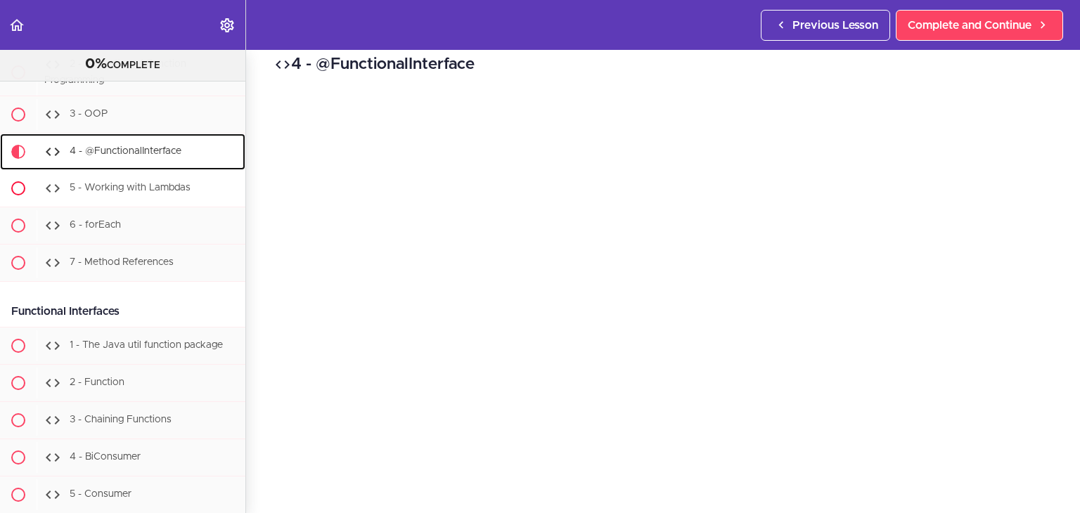
scroll to position [565, 0]
